Goal: Task Accomplishment & Management: Manage account settings

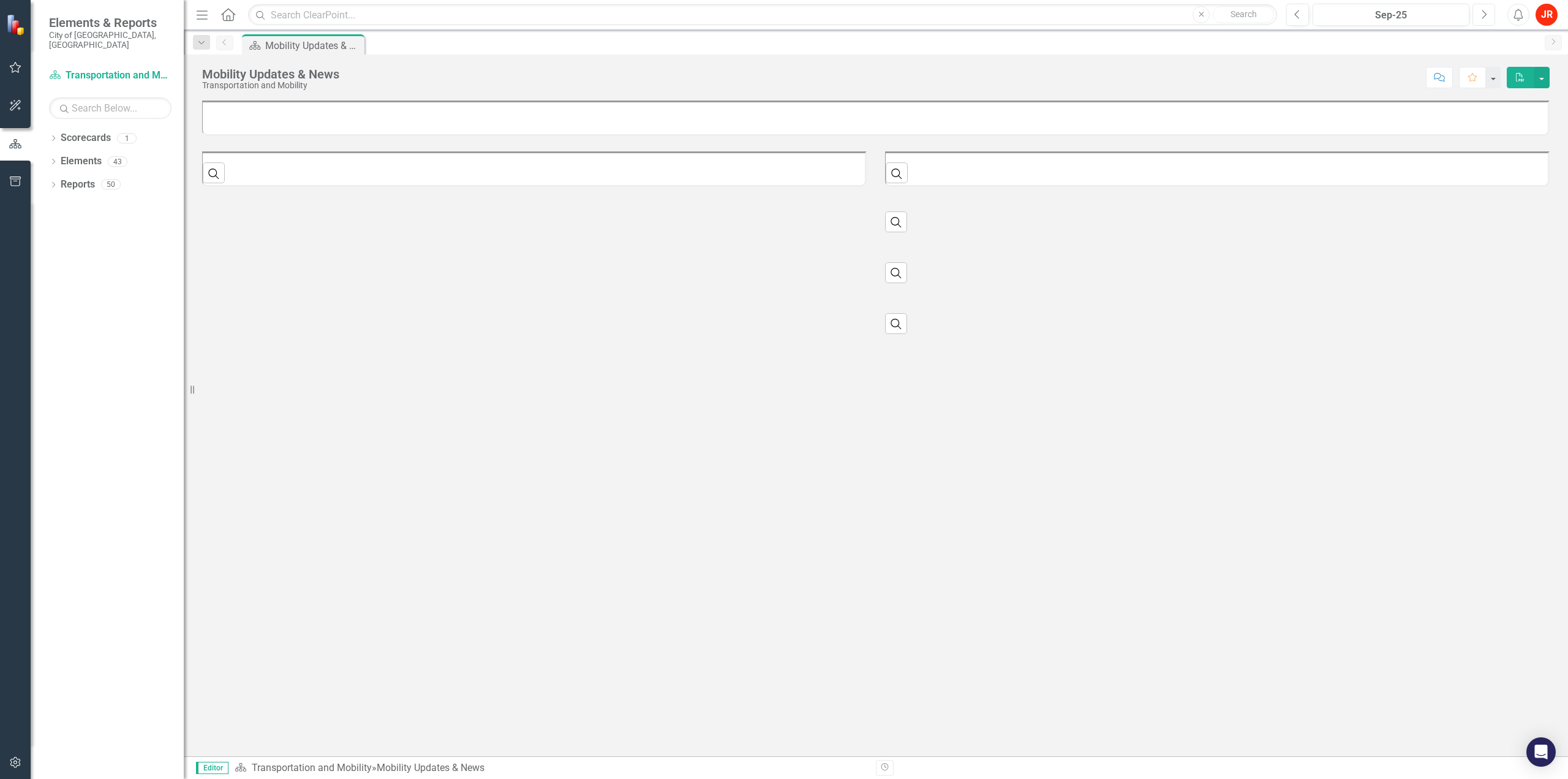
click at [1486, 9] on icon "Next" at bounding box center [1484, 15] width 7 height 11
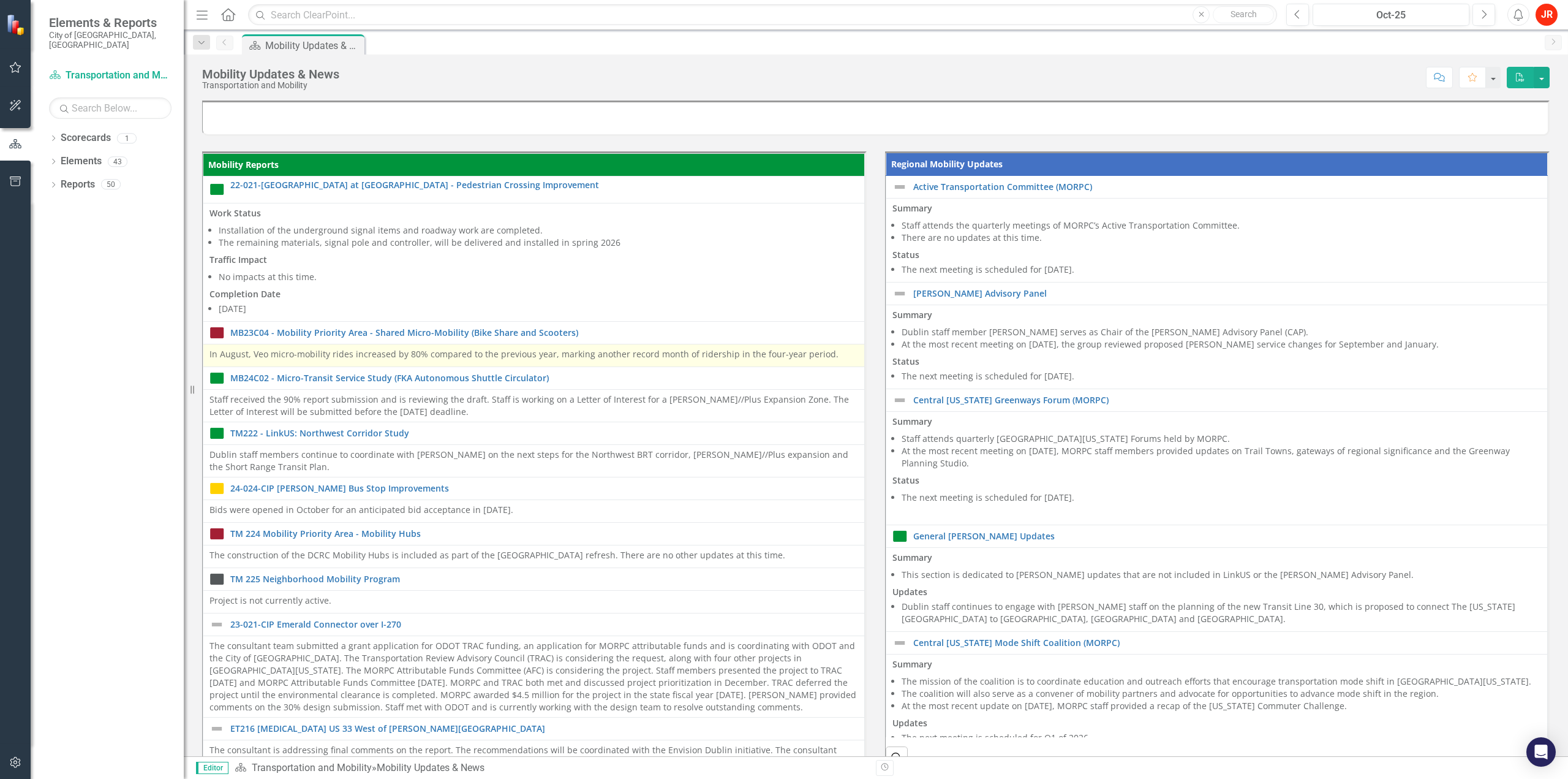
click at [470, 351] on p "In August, Veo micro-mobility rides increased by 80% compared to the previous y…" at bounding box center [534, 354] width 649 height 12
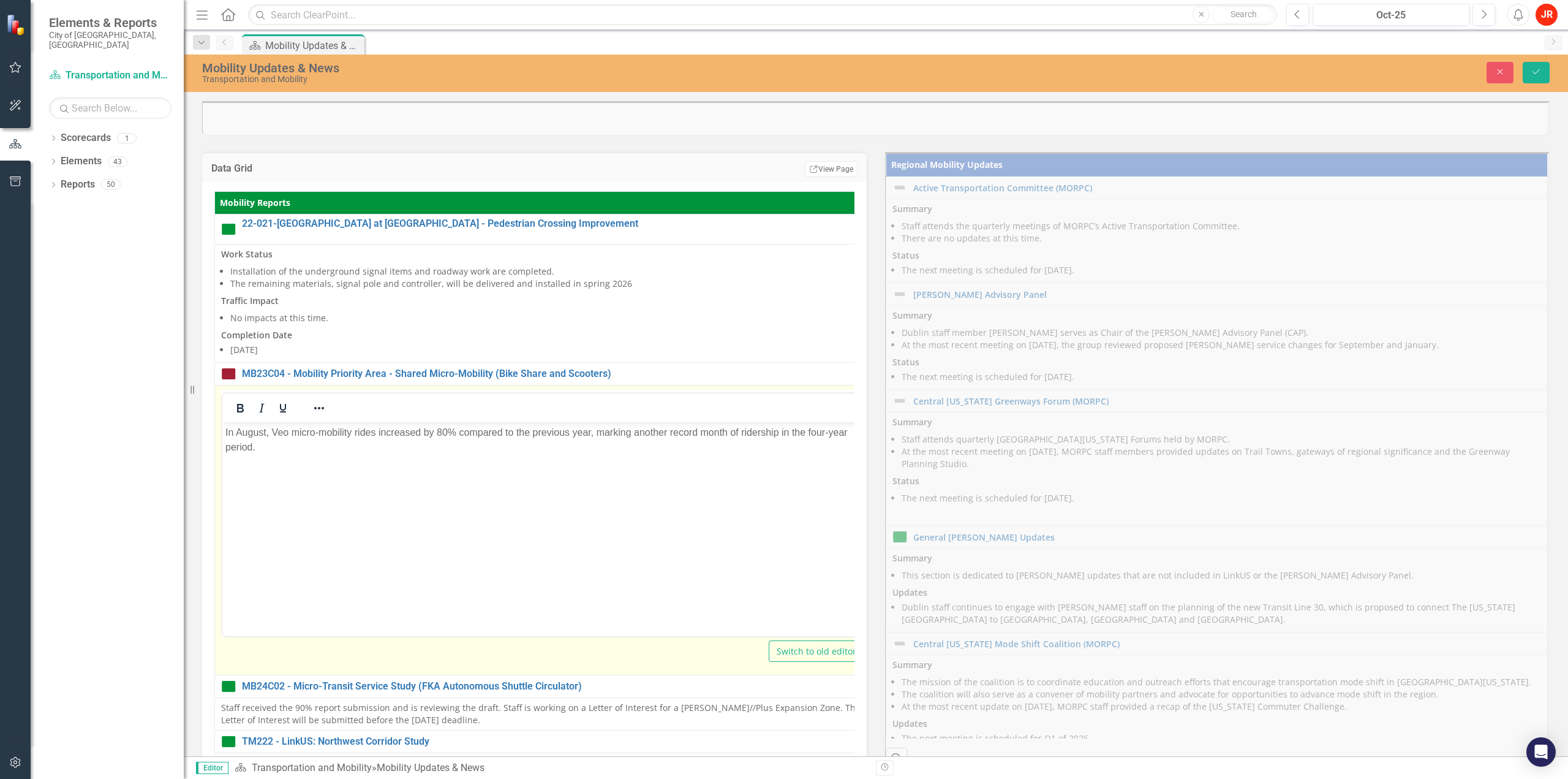
click at [254, 433] on p "In August, Veo micro-mobility rides increased by 80% compared to the previous y…" at bounding box center [542, 440] width 634 height 29
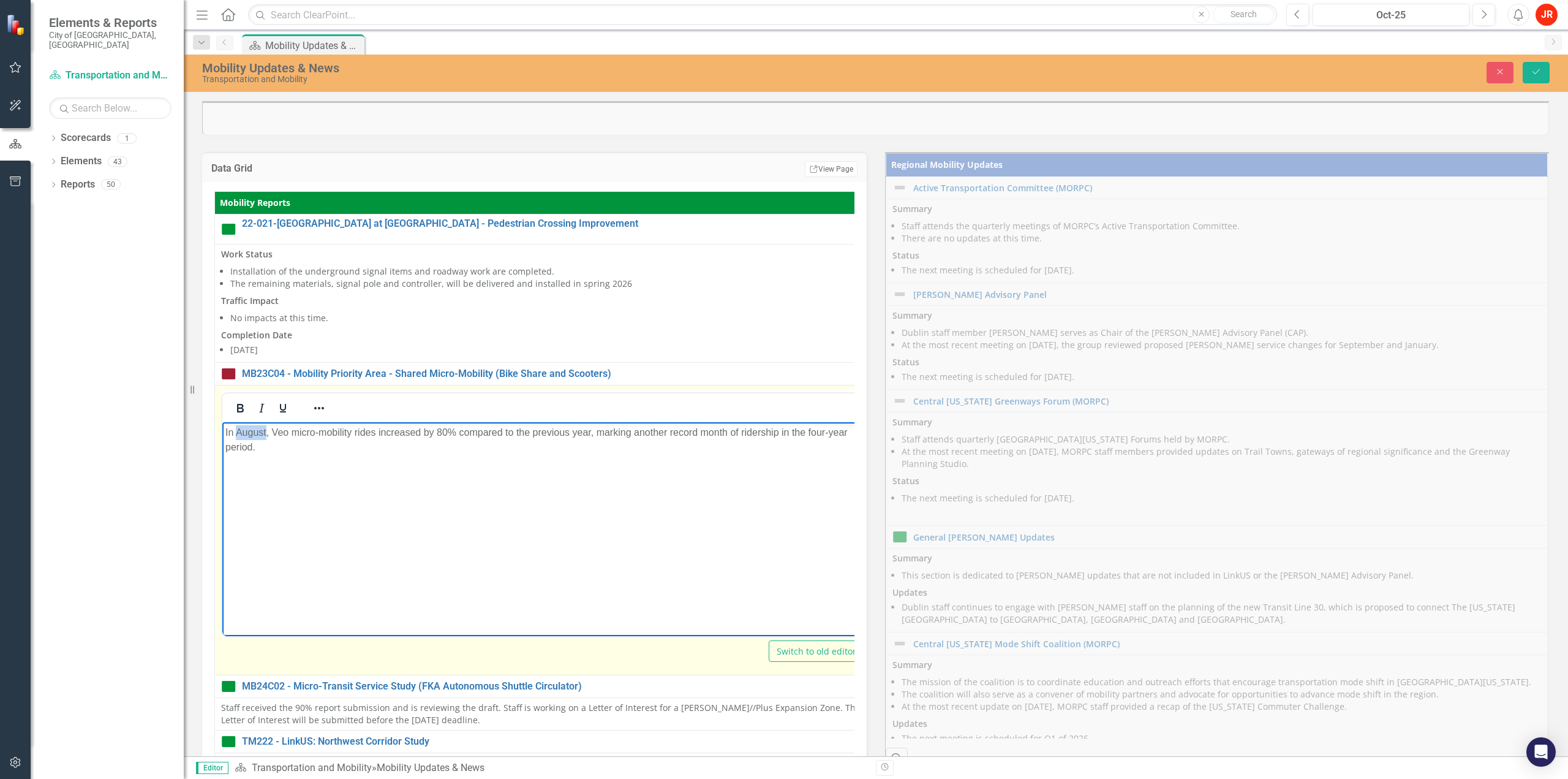
click at [254, 433] on p "In August, Veo micro-mobility rides increased by 80% compared to the previous y…" at bounding box center [542, 440] width 634 height 29
click at [462, 432] on p "In September, Veo micro-mobility rides increased by 80% compared to the previou…" at bounding box center [547, 440] width 645 height 29
click at [276, 494] on body "In September, Veo micro-mobility rides increased by 130% compared to the previo…" at bounding box center [550, 513] width 654 height 184
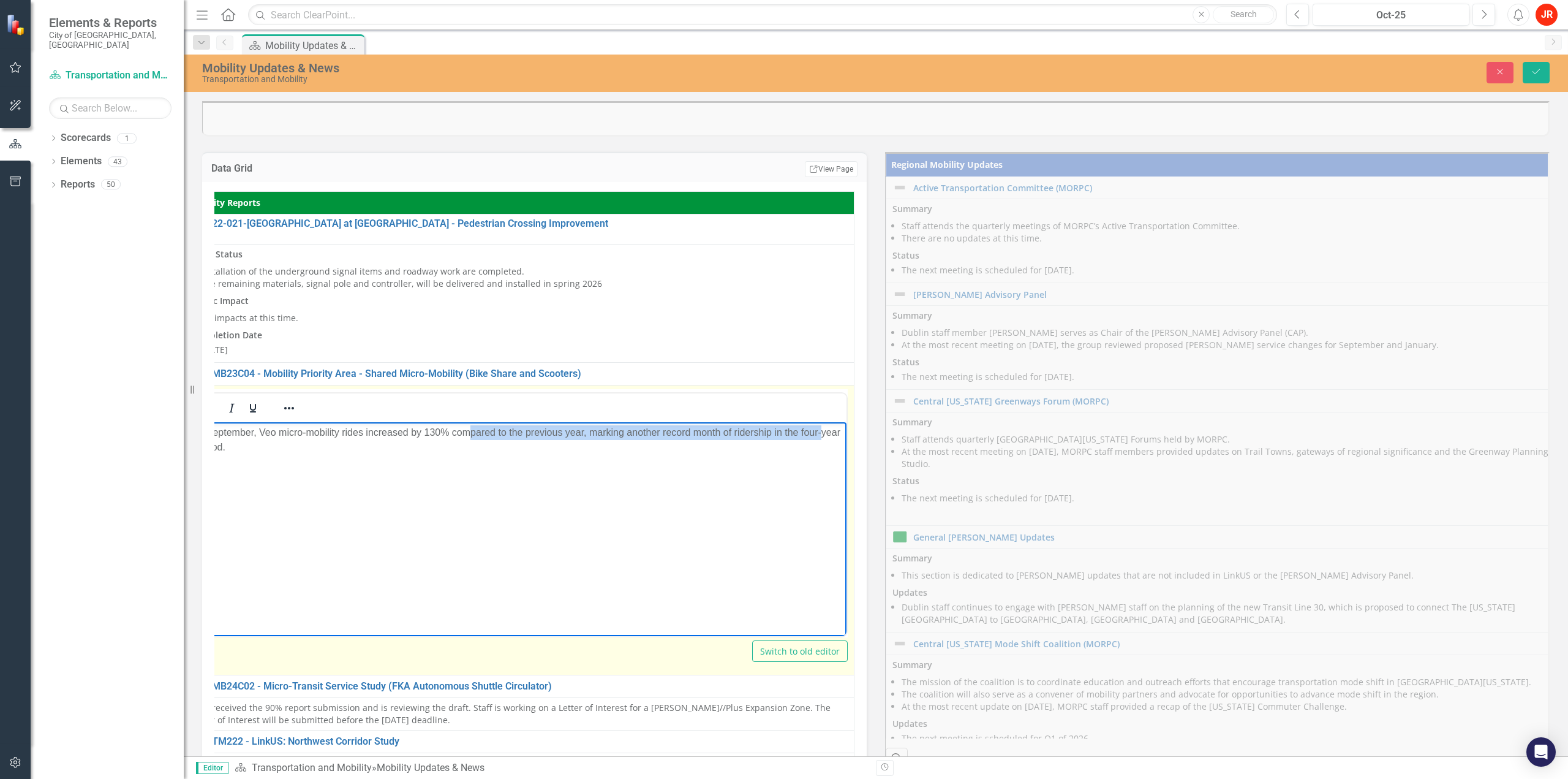
drag, startPoint x: 470, startPoint y: 435, endPoint x: 917, endPoint y: 423, distance: 447.2
click at [846, 423] on html "In September, Veo micro-mobility rides increased by 130% compared to the previo…" at bounding box center [519, 513] width 654 height 184
click at [700, 447] on p "In September, Veo micro-mobility rides increased by 130% compared to the previo…" at bounding box center [519, 440] width 648 height 29
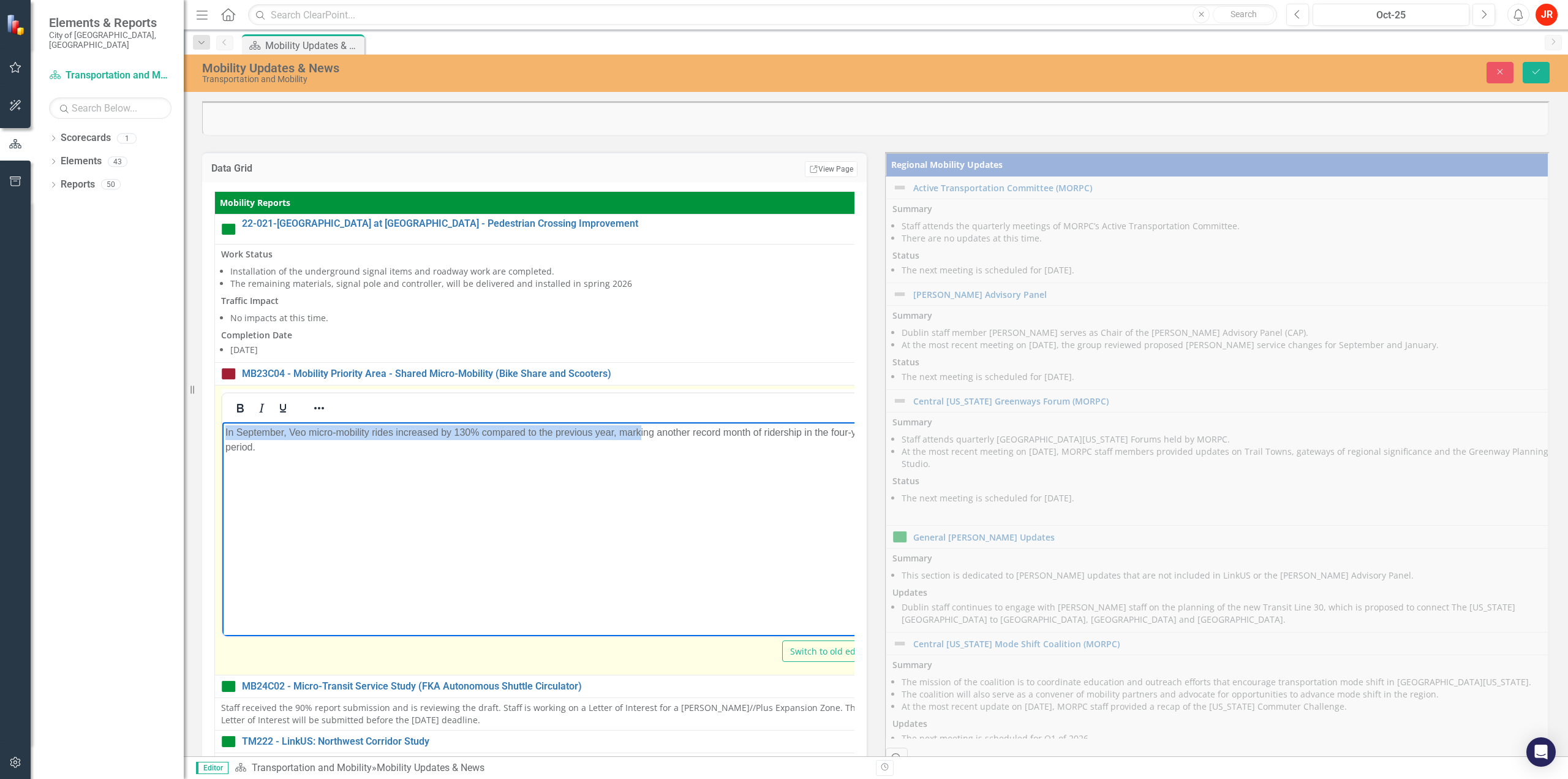
drag, startPoint x: 643, startPoint y: 433, endPoint x: 158, endPoint y: 418, distance: 485.2
click at [223, 422] on html "In September, Veo micro-mobility rides increased by 130% compared to the previo…" at bounding box center [550, 513] width 654 height 184
click at [422, 449] on p "In September, Veo micro-mobility rides increased by 130% compared to the previo…" at bounding box center [549, 440] width 648 height 29
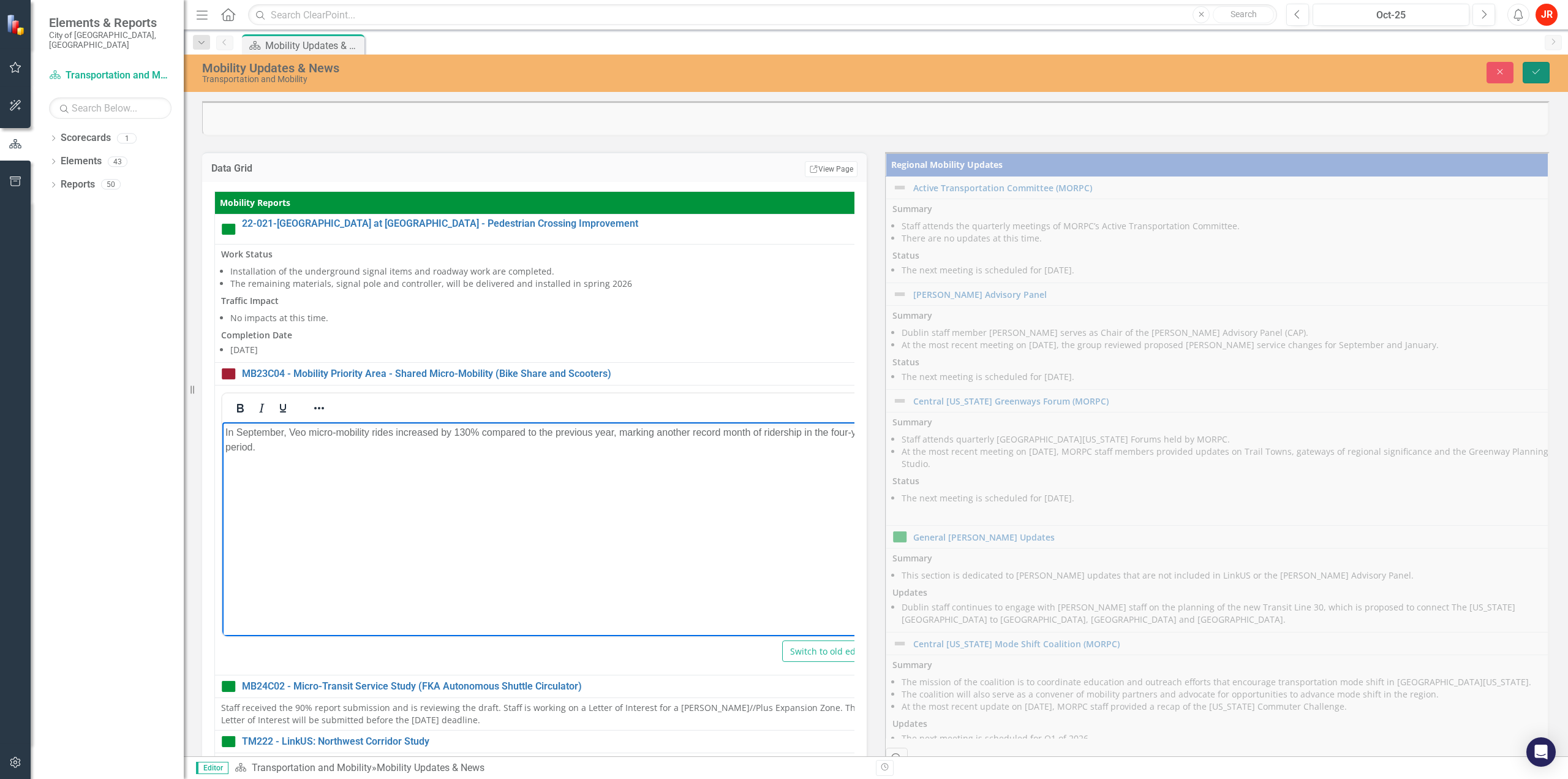
drag, startPoint x: 1539, startPoint y: 69, endPoint x: 1365, endPoint y: 144, distance: 189.5
click at [1539, 69] on icon "Save" at bounding box center [1537, 72] width 11 height 9
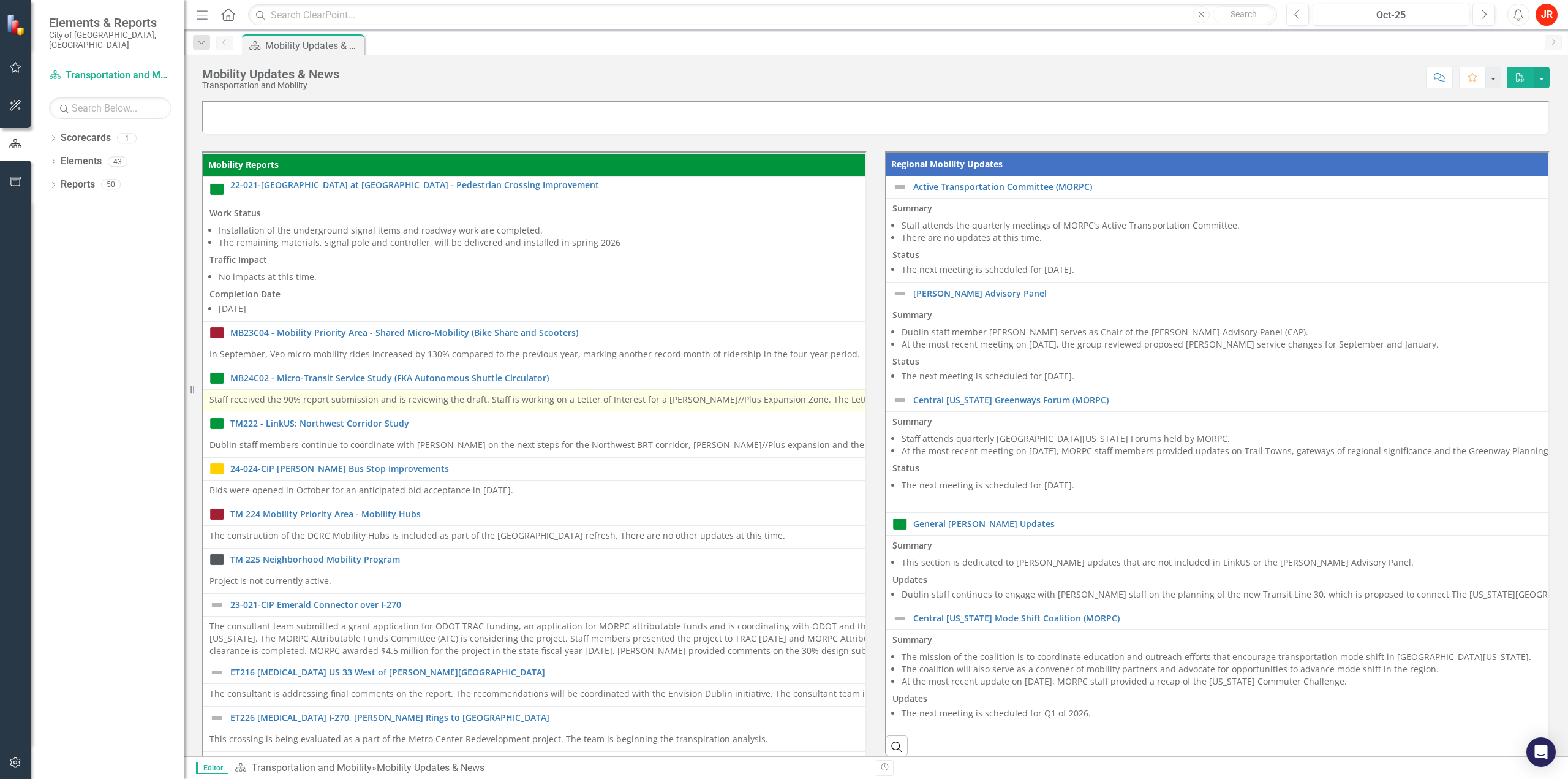
click at [404, 400] on p "Staff received the 90% report submission and is reviewing the draft. Staff is w…" at bounding box center [876, 399] width 1332 height 12
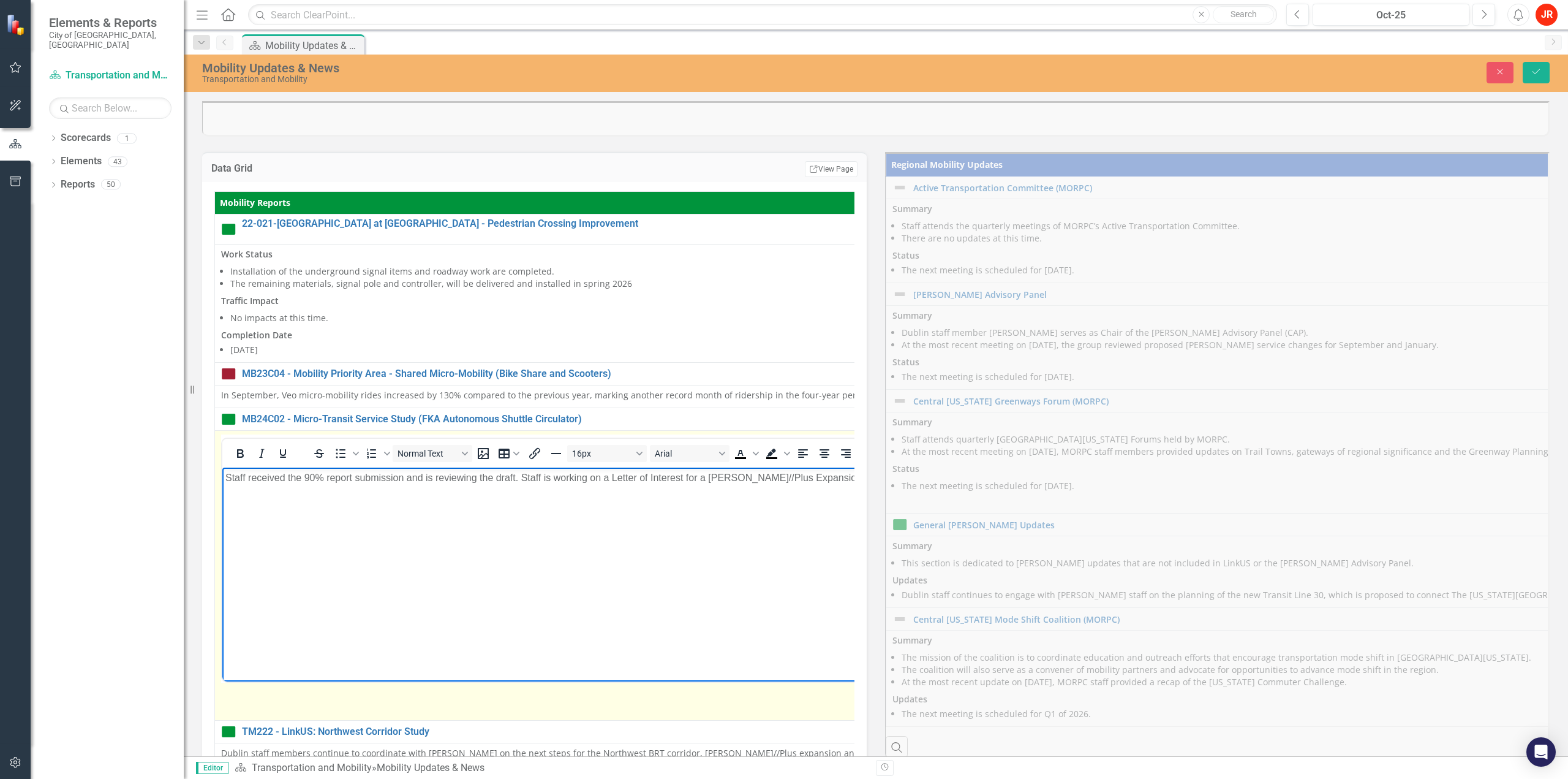
click at [660, 475] on p "Staff received the 90% report submission and is reviewing the draft. Staff is w…" at bounding box center [889, 477] width 1327 height 15
drag, startPoint x: 612, startPoint y: 478, endPoint x: 545, endPoint y: 476, distance: 67.0
click at [545, 476] on p "Staff received the 90% report submission and is reviewing the draft. Staff is w…" at bounding box center [889, 477] width 1327 height 15
drag, startPoint x: 475, startPoint y: 475, endPoint x: 74, endPoint y: 476, distance: 401.0
click at [223, 476] on html "Staff received the 90% report submission and is reviewing the draft. Staff subm…" at bounding box center [893, 559] width 1341 height 184
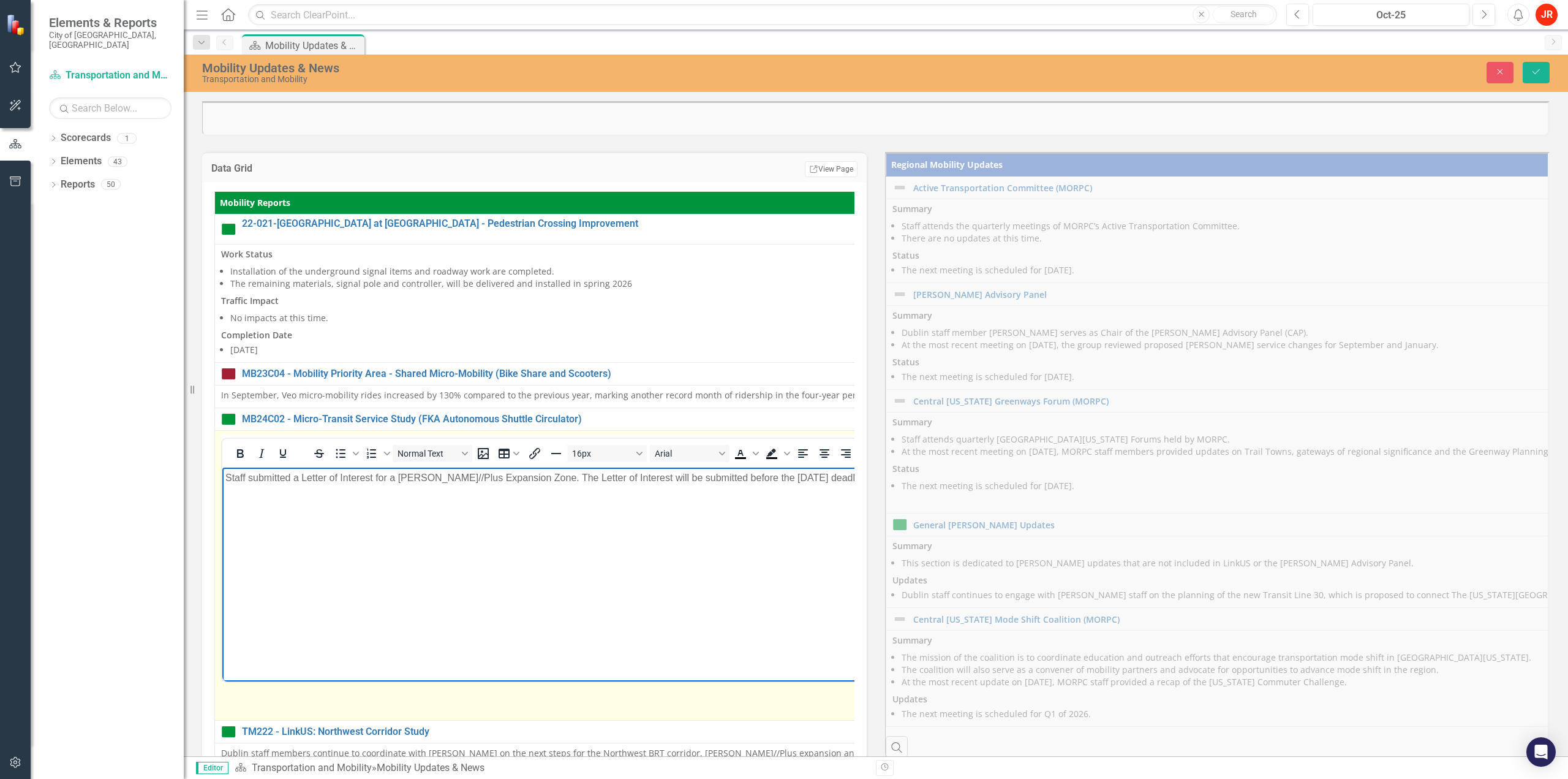
click at [523, 477] on p "Staff submitted a Letter of Interest for a [PERSON_NAME]//Plus Expansion Zone. …" at bounding box center [892, 477] width 1335 height 15
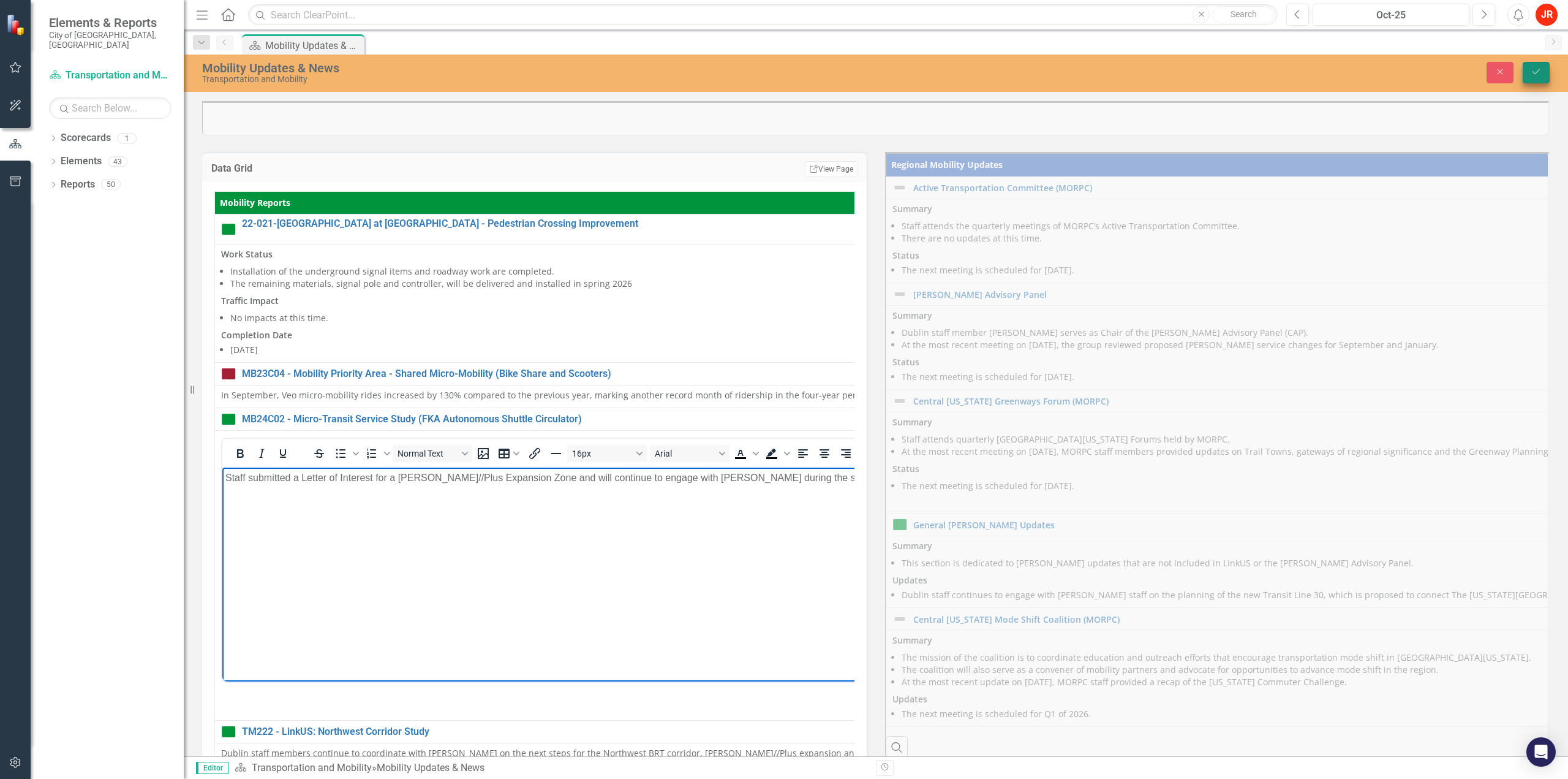
click at [1526, 82] on div "Mobility Updates & News Transportation and Mobility Close Save" at bounding box center [876, 72] width 1385 height 24
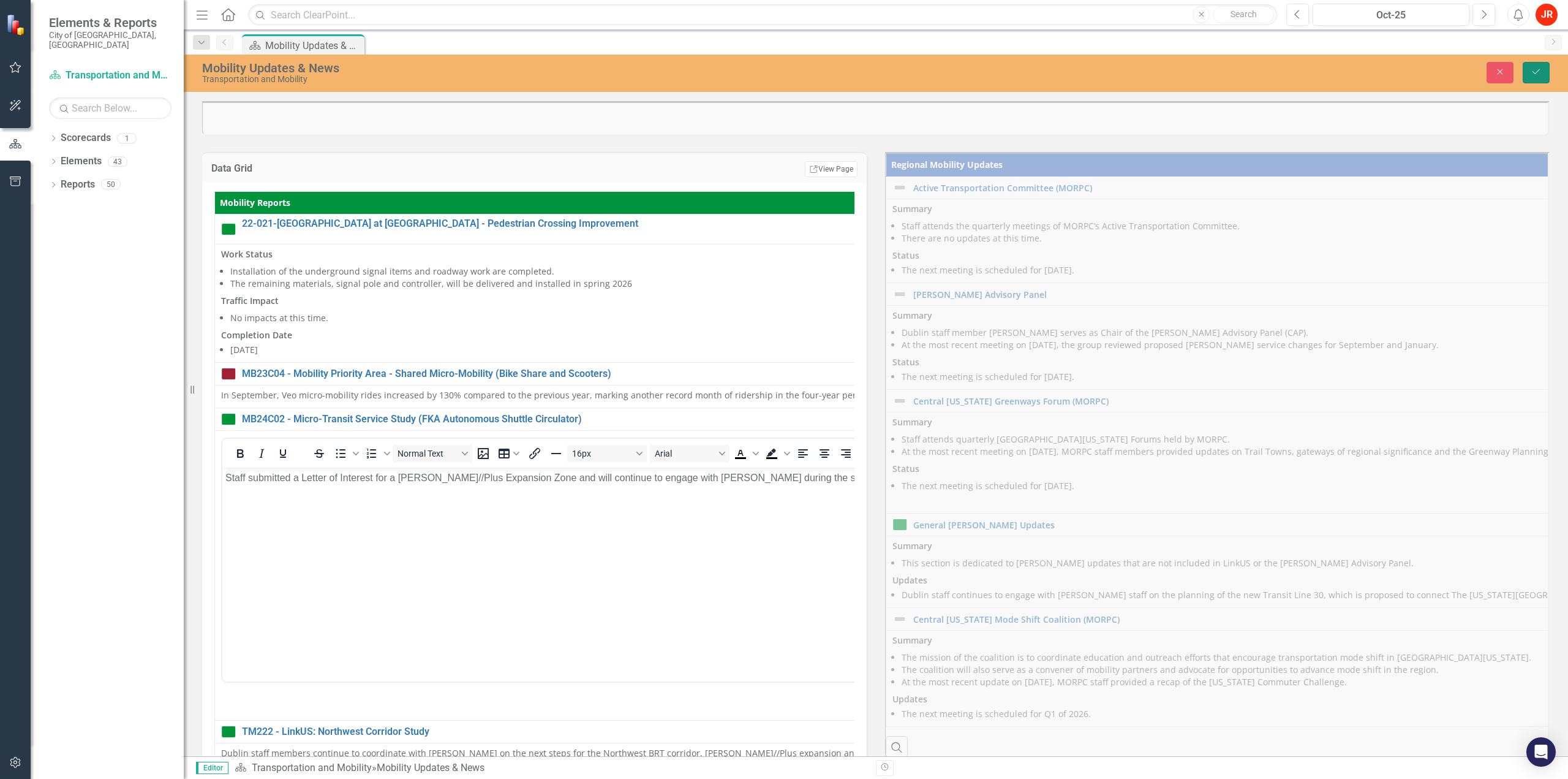
click at [1544, 62] on button "Save" at bounding box center [1536, 73] width 27 height 21
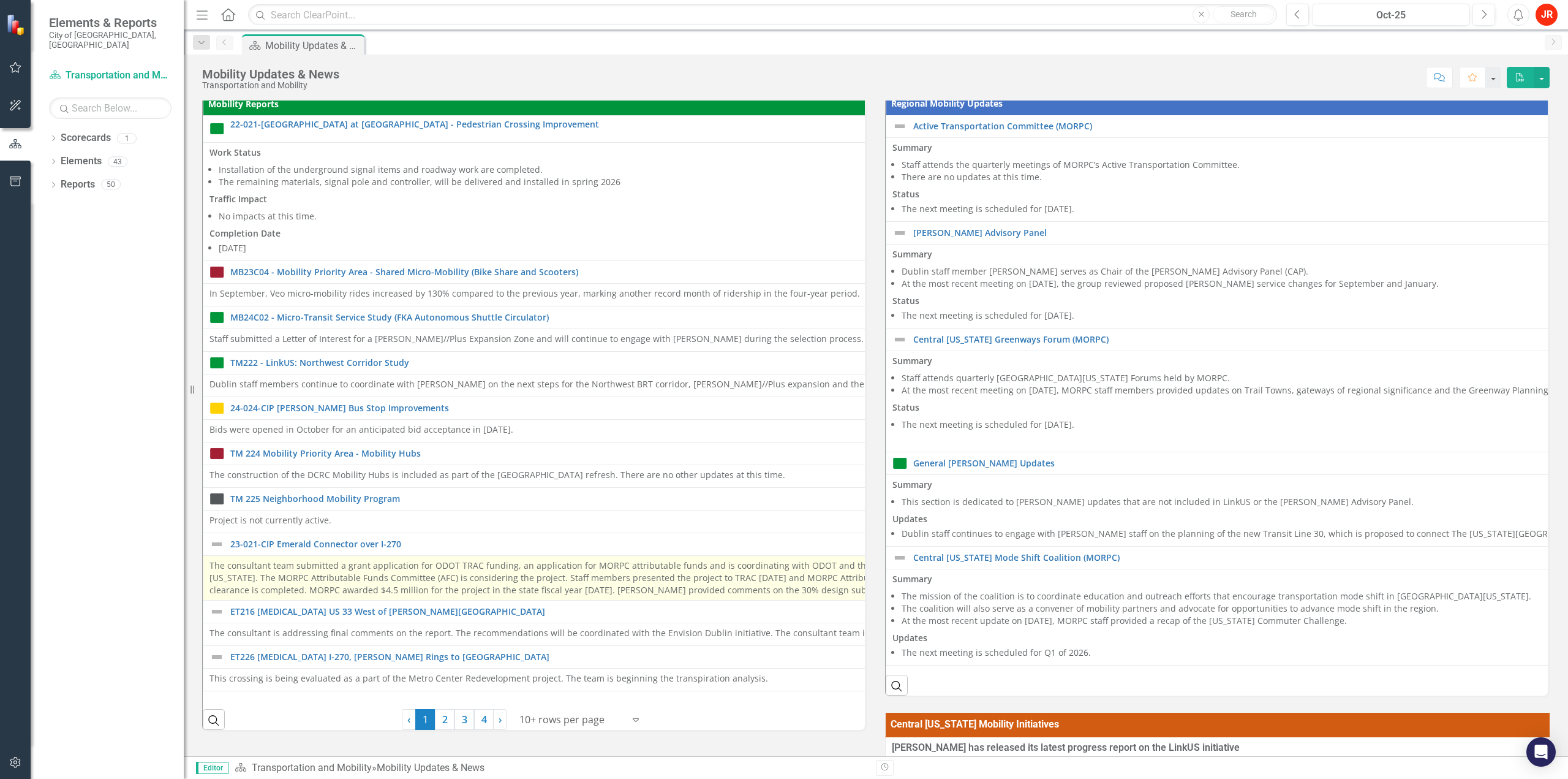
scroll to position [61, 0]
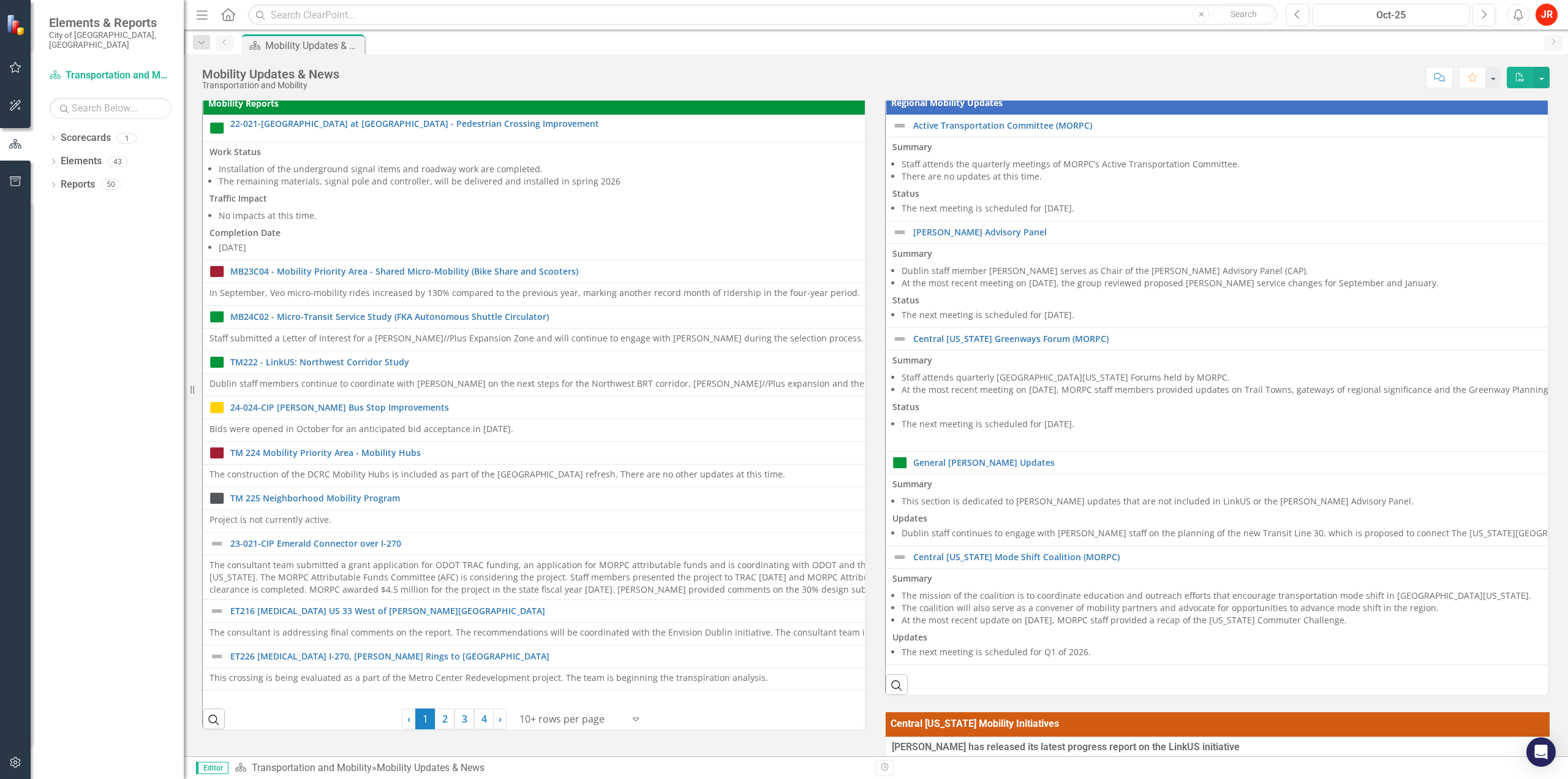
click at [551, 722] on div at bounding box center [572, 719] width 104 height 16
click at [563, 695] on div "Display All Rows" at bounding box center [581, 697] width 115 height 14
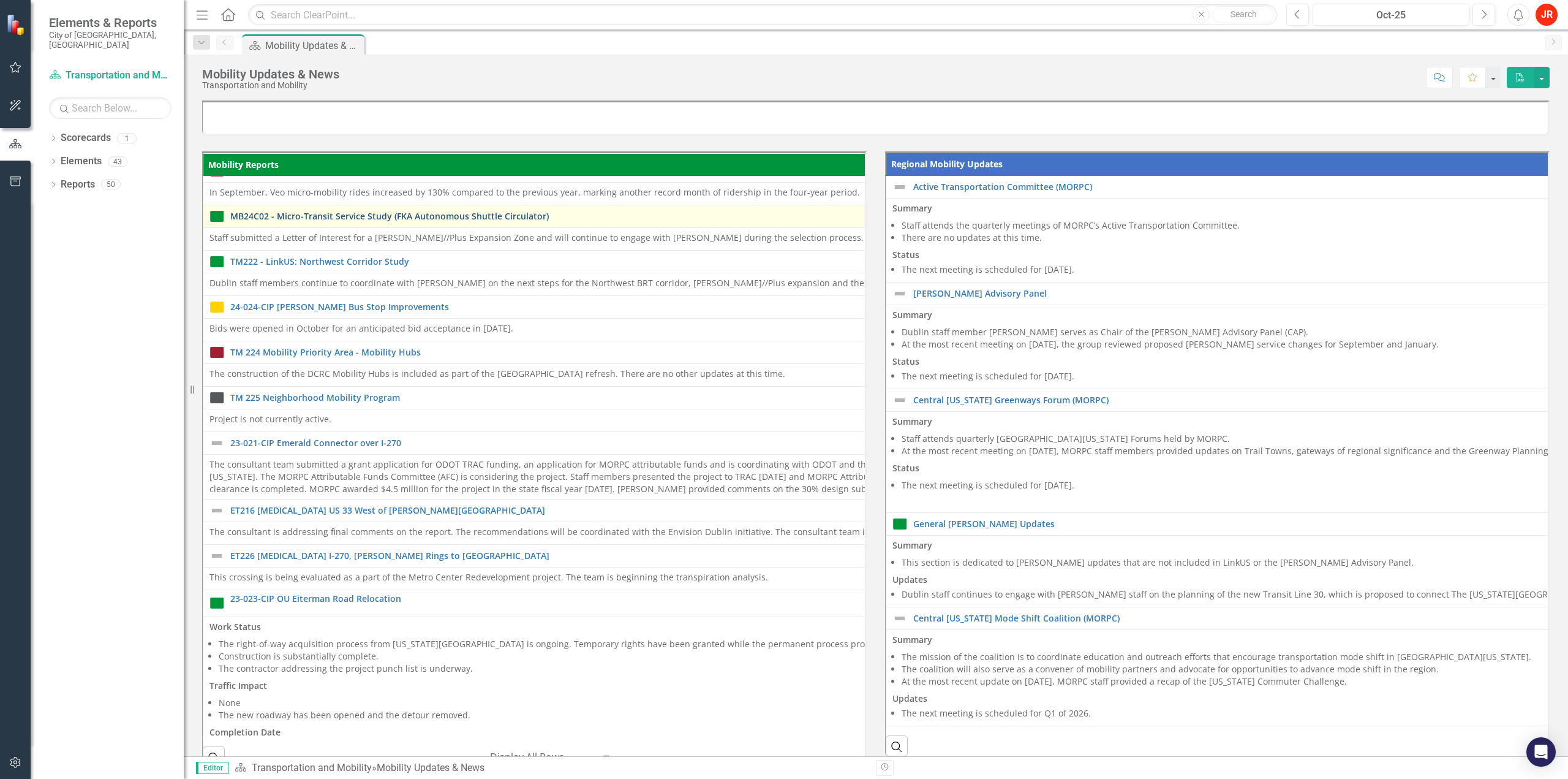
scroll to position [184, 0]
